Goal: Task Accomplishment & Management: Use online tool/utility

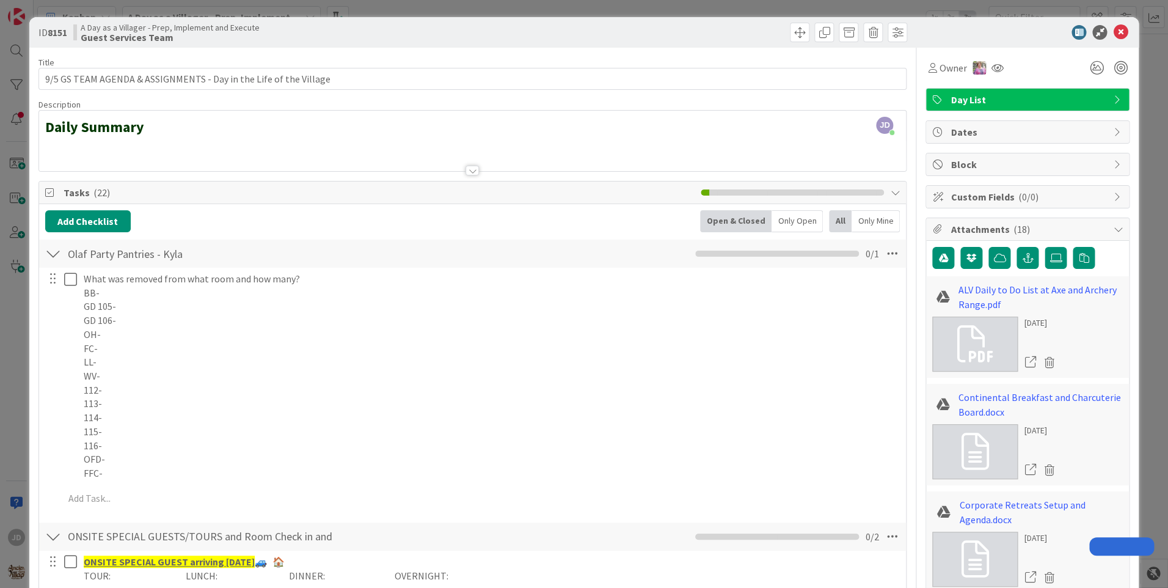
click at [1113, 32] on icon at bounding box center [1120, 32] width 15 height 15
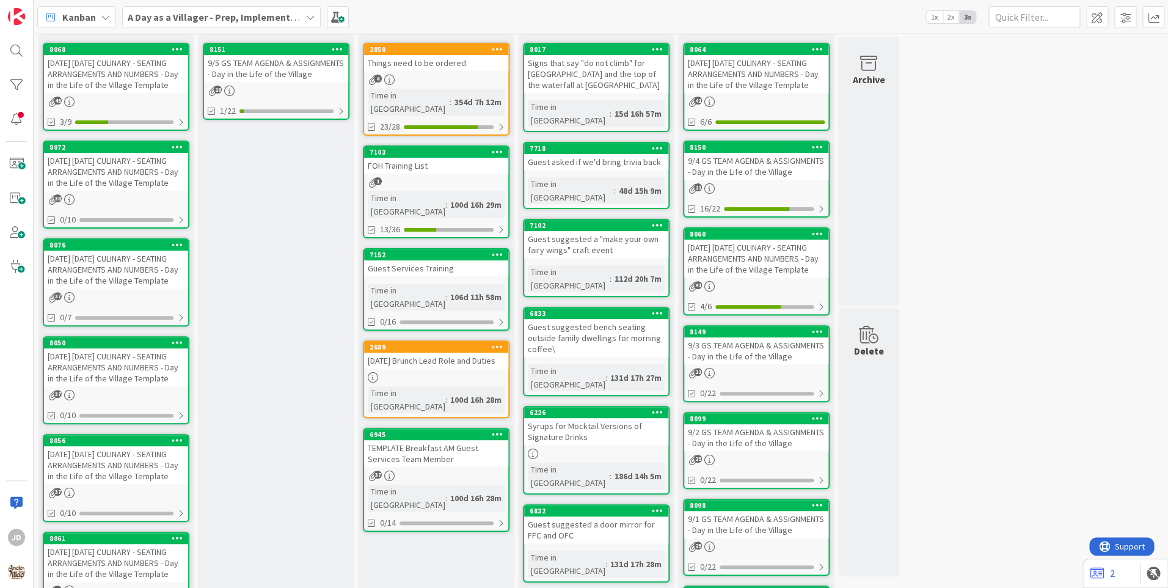
click at [441, 76] on div "4" at bounding box center [436, 80] width 144 height 10
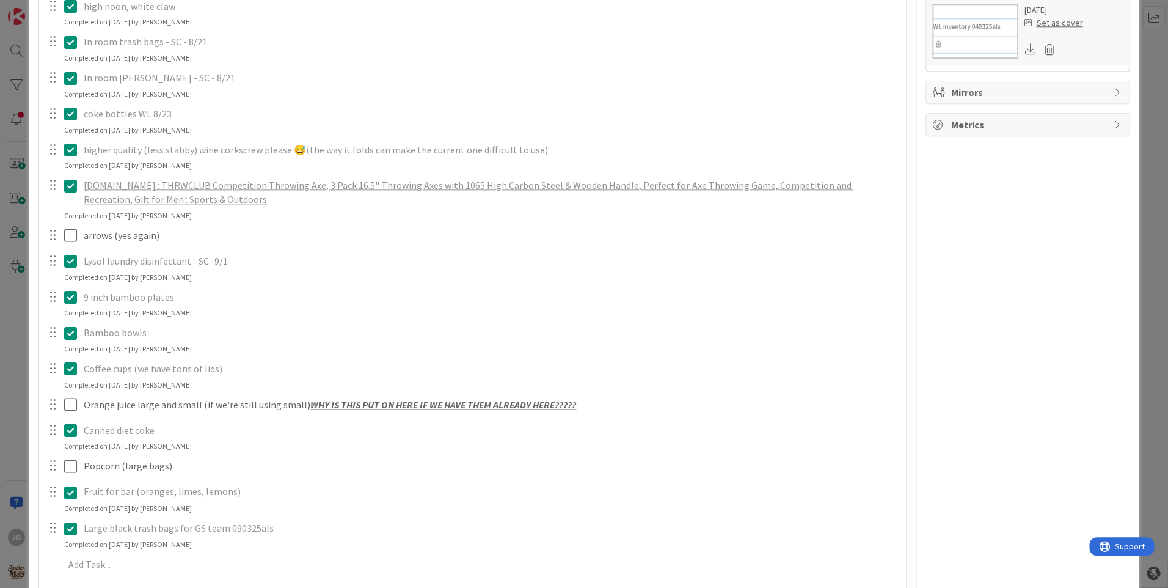
scroll to position [672, 0]
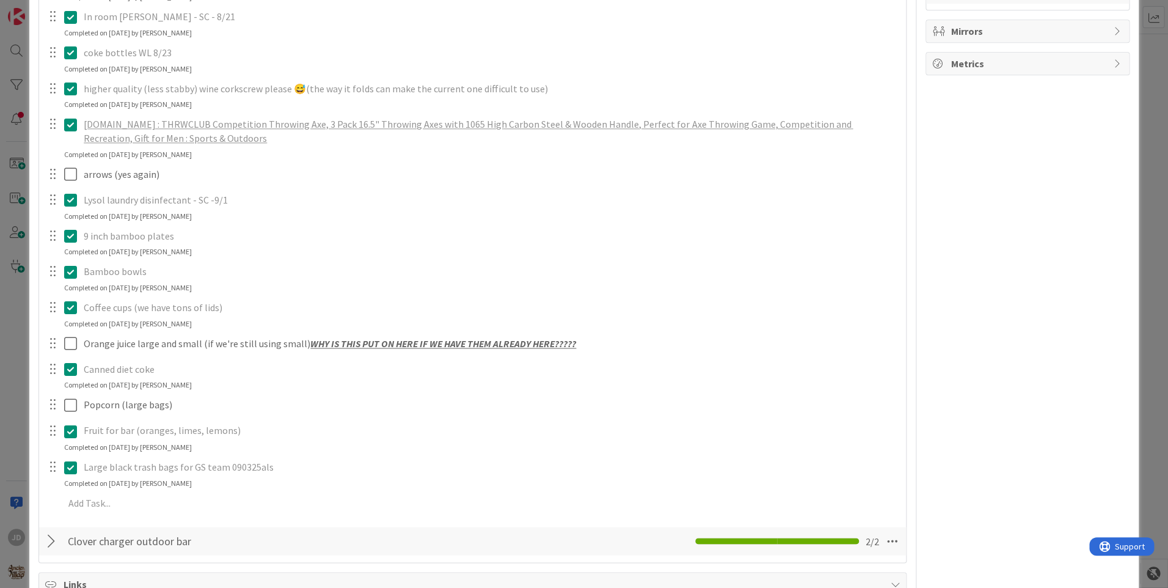
click at [113, 368] on p "Canned diet coke" at bounding box center [491, 369] width 814 height 14
click at [66, 367] on icon at bounding box center [70, 369] width 13 height 15
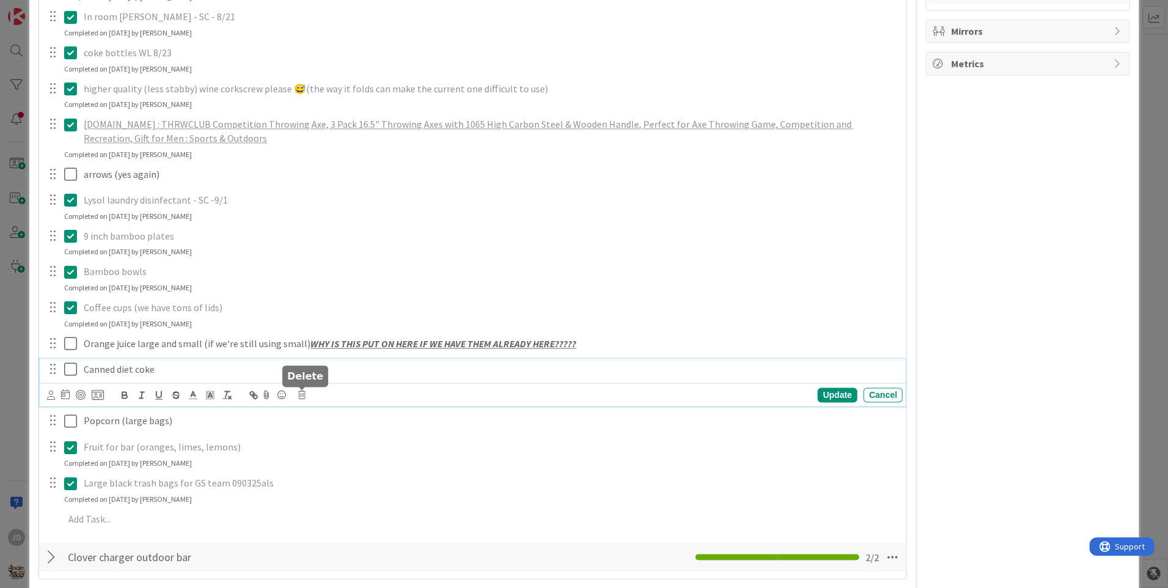
click at [303, 393] on icon at bounding box center [301, 394] width 7 height 9
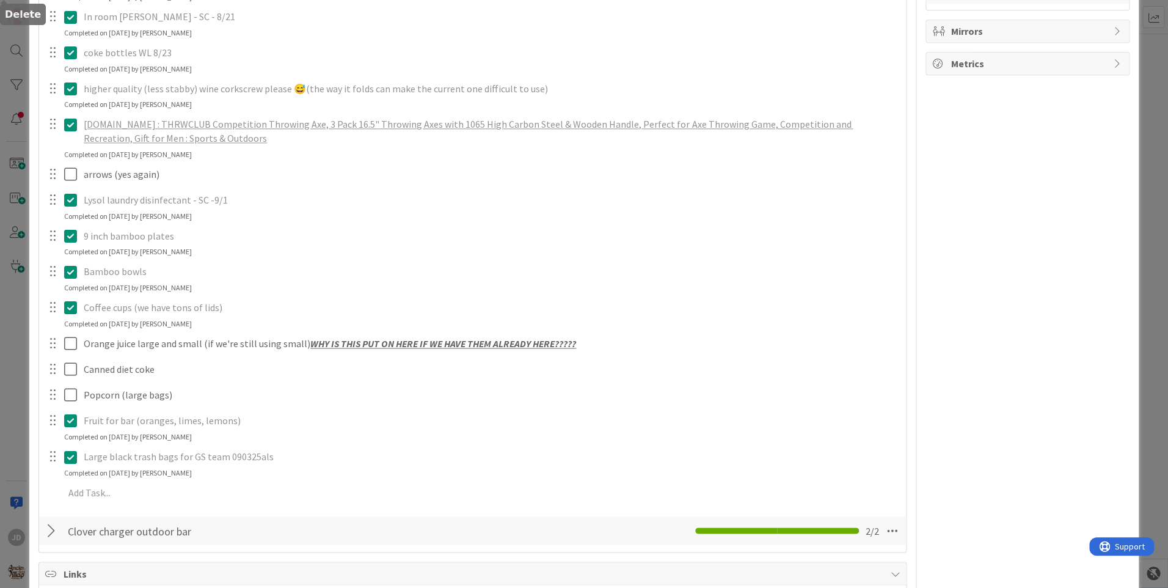
click at [334, 449] on div "Vegan bars for kitchen Update Cancel Pecan Caramels for Pantries 7/28 KG Update…" at bounding box center [472, 52] width 855 height 912
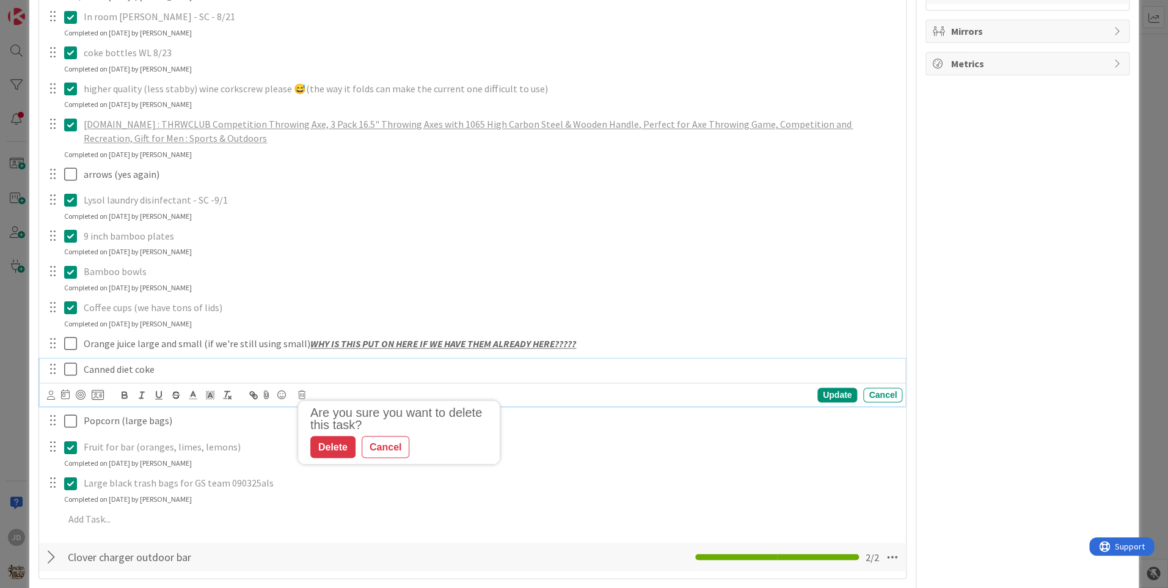
click at [138, 371] on p "Canned diet coke" at bounding box center [491, 369] width 814 height 14
click at [304, 395] on icon at bounding box center [301, 394] width 7 height 9
click at [342, 445] on div "Delete" at bounding box center [332, 447] width 45 height 22
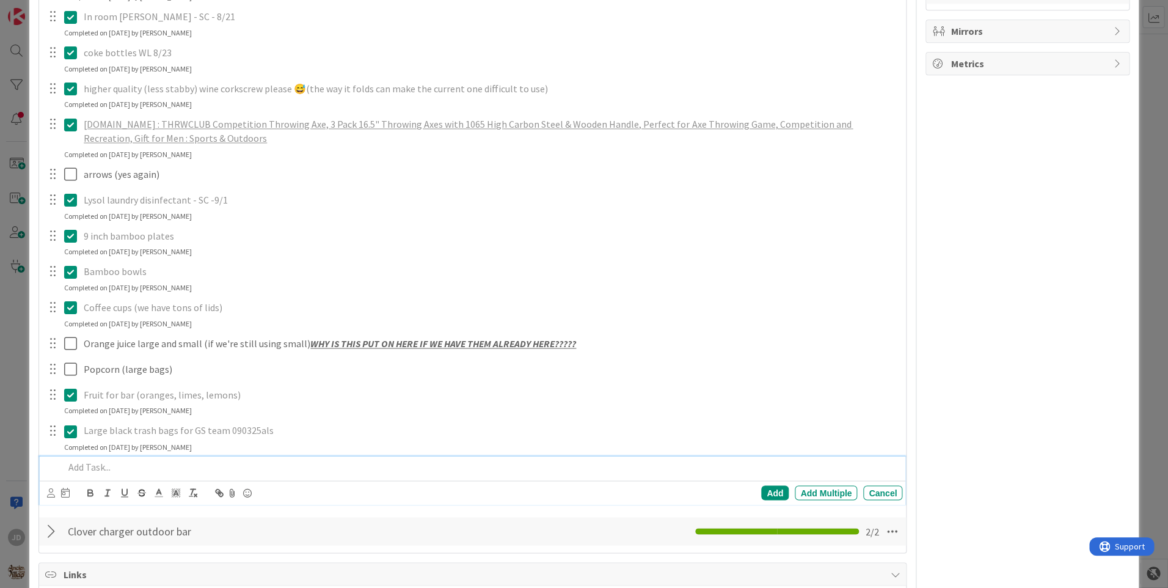
click at [98, 465] on p at bounding box center [480, 466] width 833 height 14
click at [766, 485] on div "Add" at bounding box center [774, 492] width 27 height 15
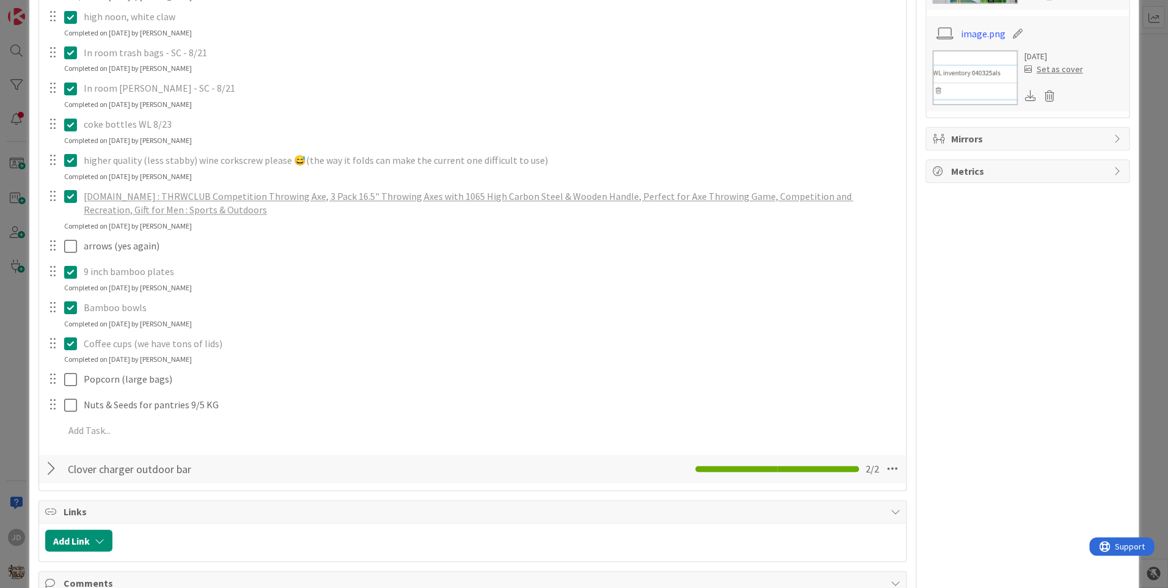
scroll to position [575, 0]
